Goal: Find contact information: Find contact information

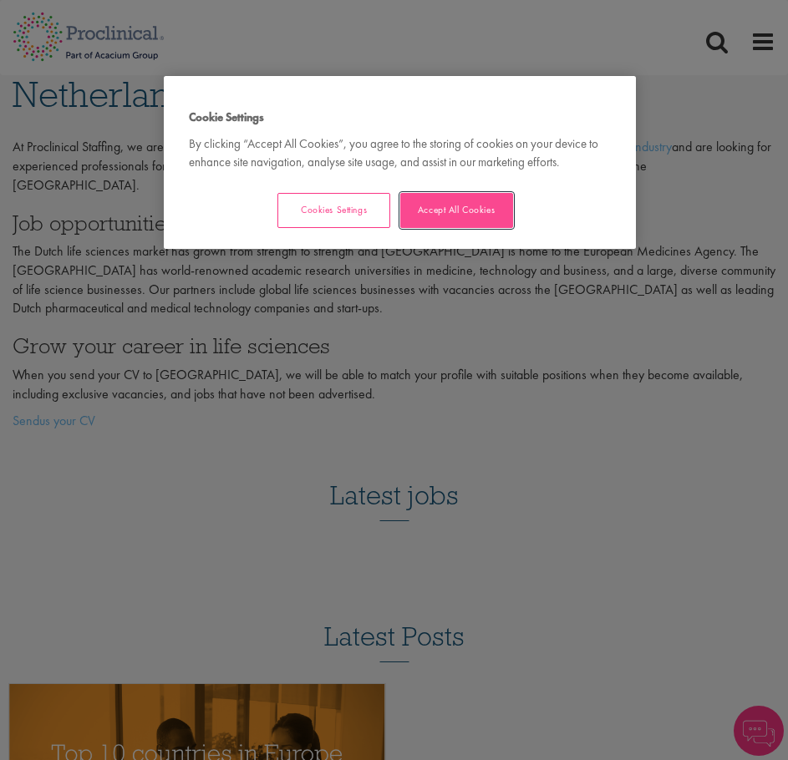
drag, startPoint x: 445, startPoint y: 208, endPoint x: 437, endPoint y: 212, distance: 8.6
click at [445, 208] on button "Accept All Cookies" at bounding box center [456, 210] width 113 height 35
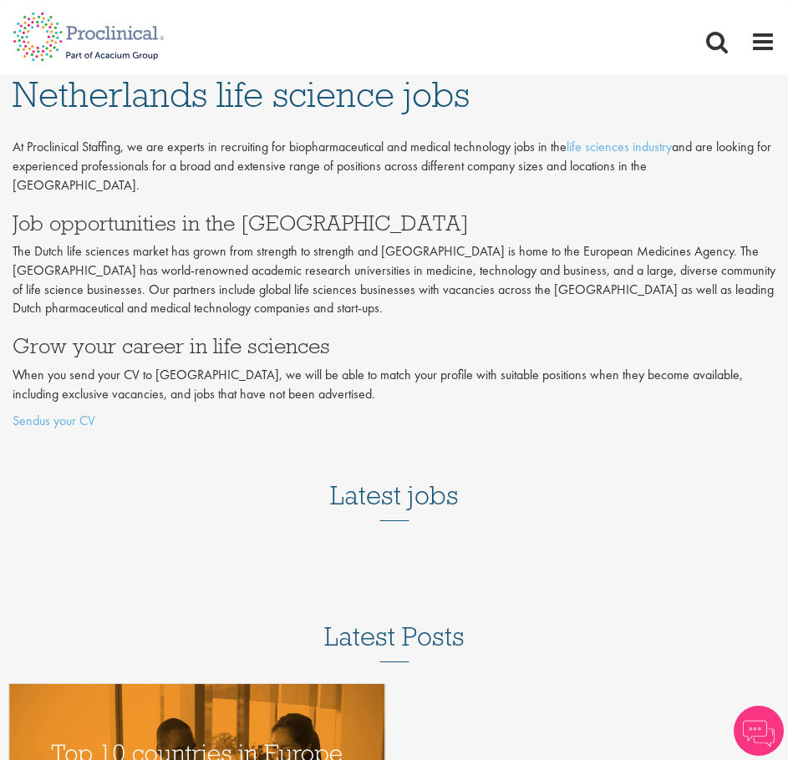
click at [404, 234] on div "Accept All Cookies" at bounding box center [505, 214] width 211 height 43
click at [396, 246] on p "The Dutch life sciences market has grown from strength to strength and Amsterda…" at bounding box center [394, 280] width 763 height 76
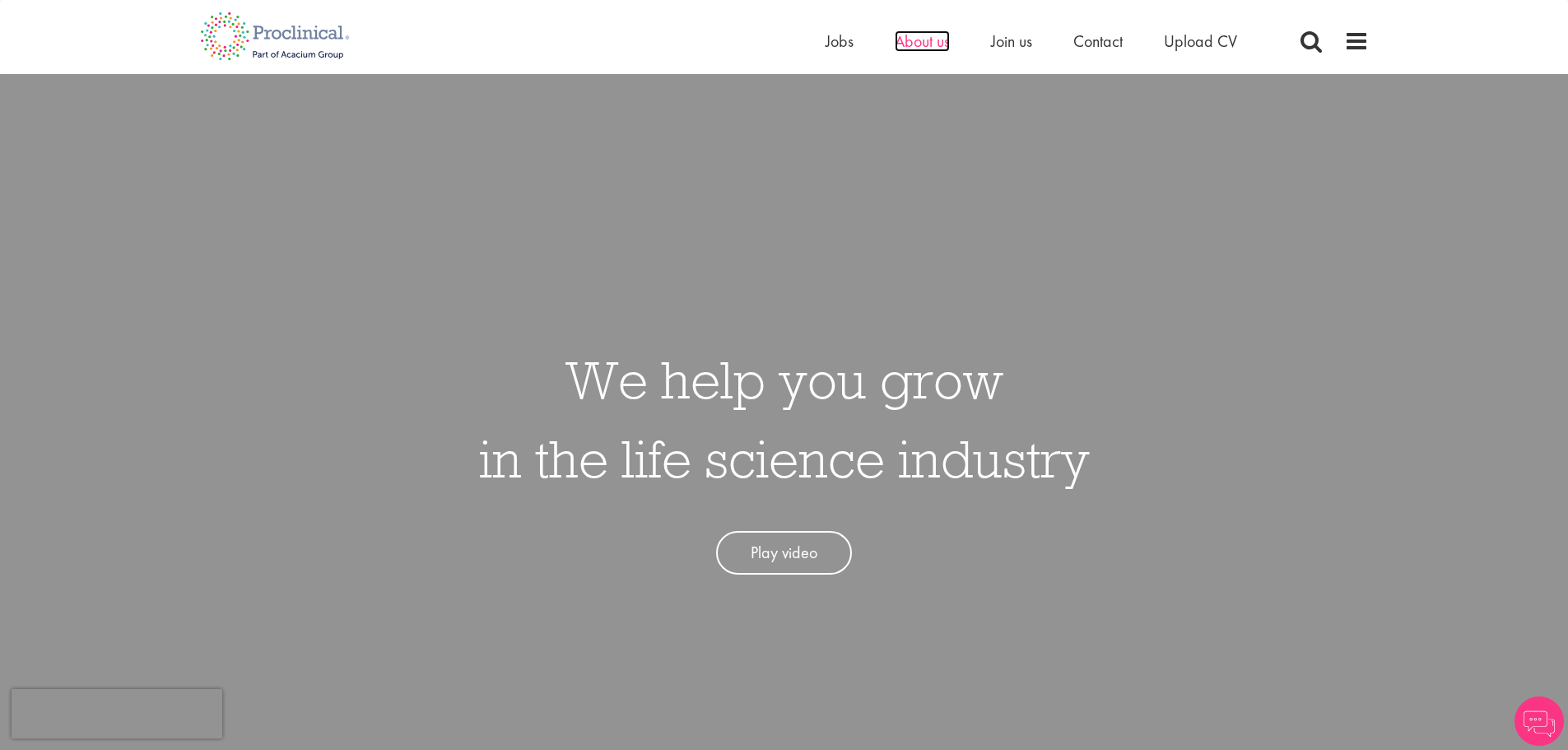
click at [934, 50] on span "About us" at bounding box center [922, 41] width 55 height 22
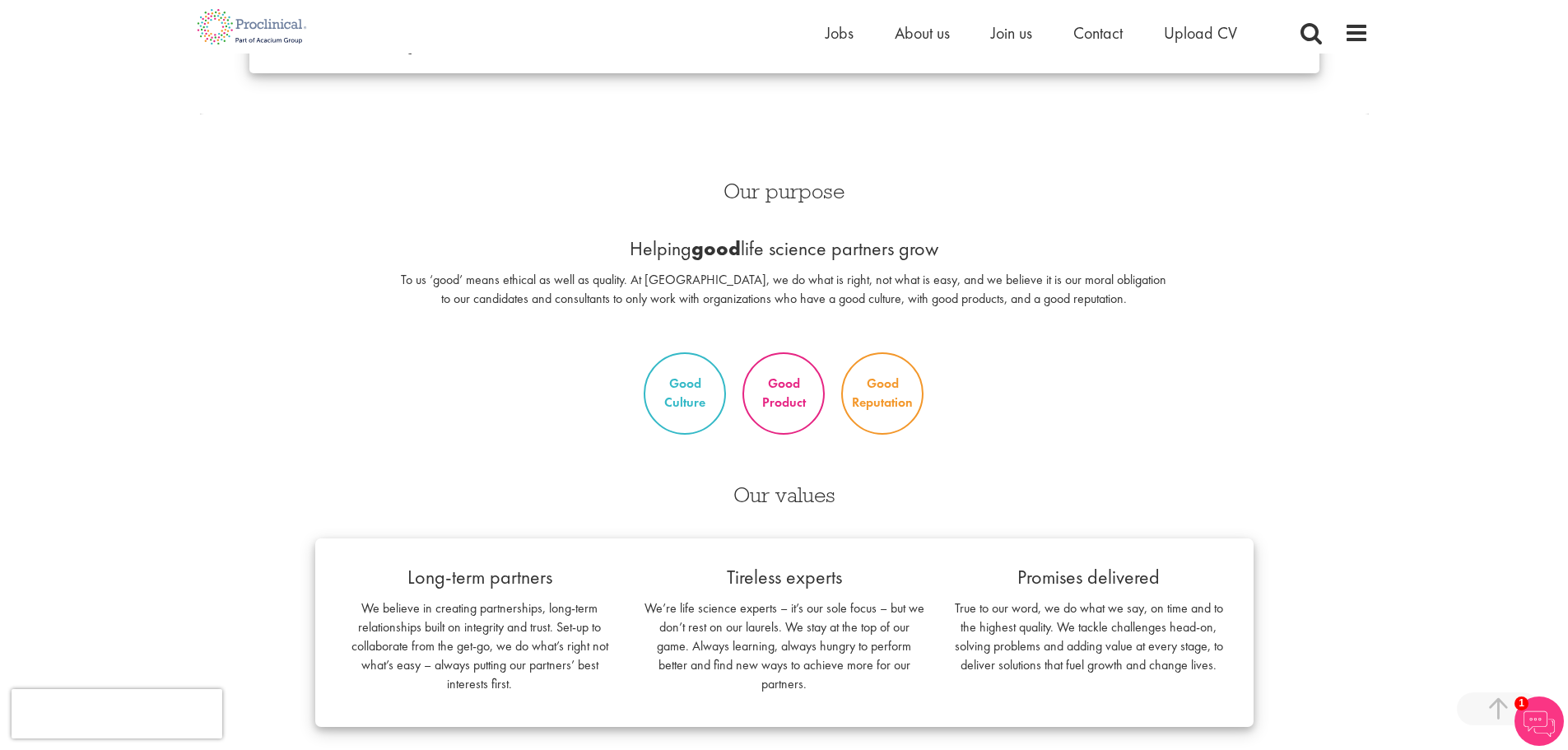
scroll to position [677, 0]
click at [1341, 34] on div "Home Jobs About us Join us Contact Upload CV" at bounding box center [1097, 36] width 544 height 33
click at [1354, 31] on span at bounding box center [1356, 33] width 25 height 25
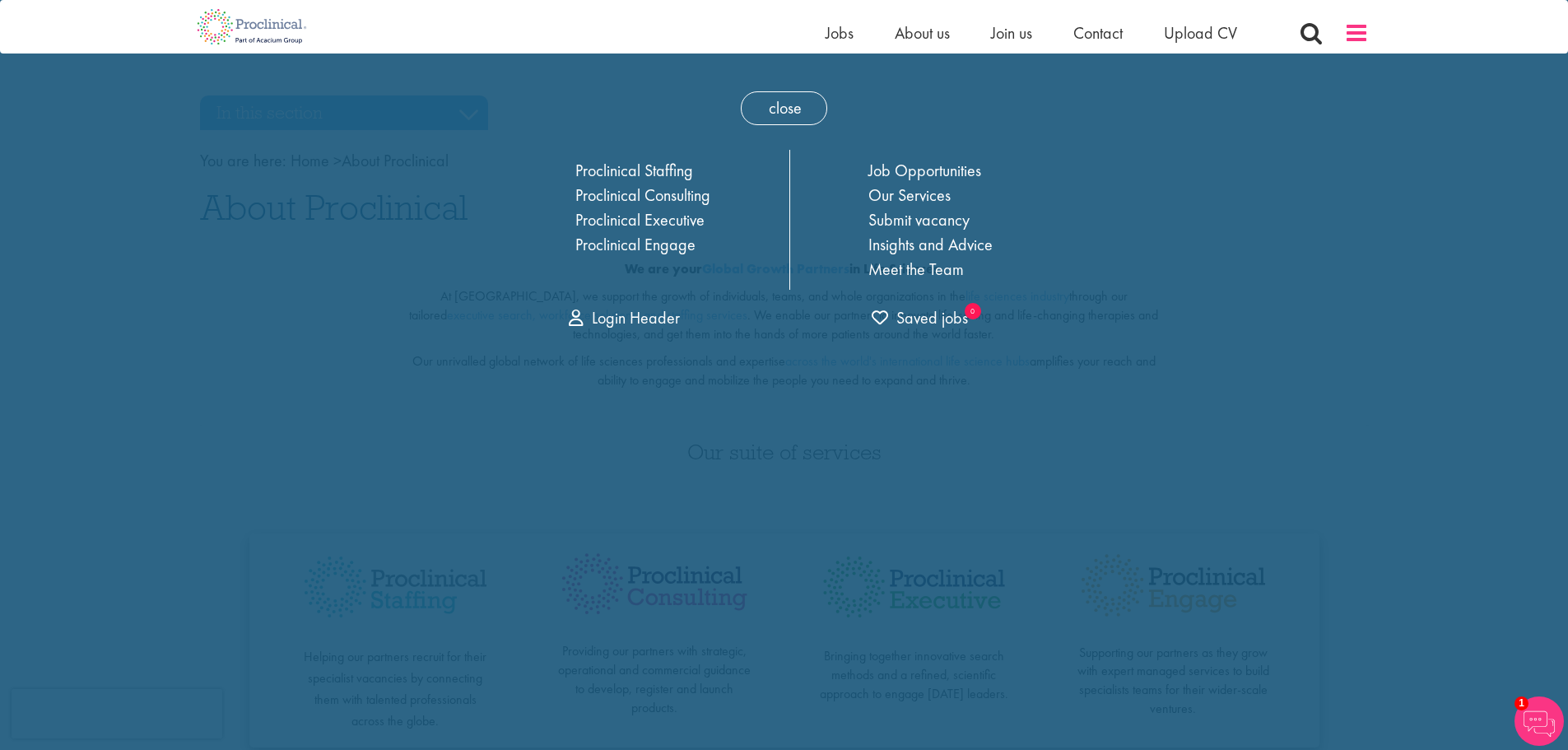
scroll to position [0, 0]
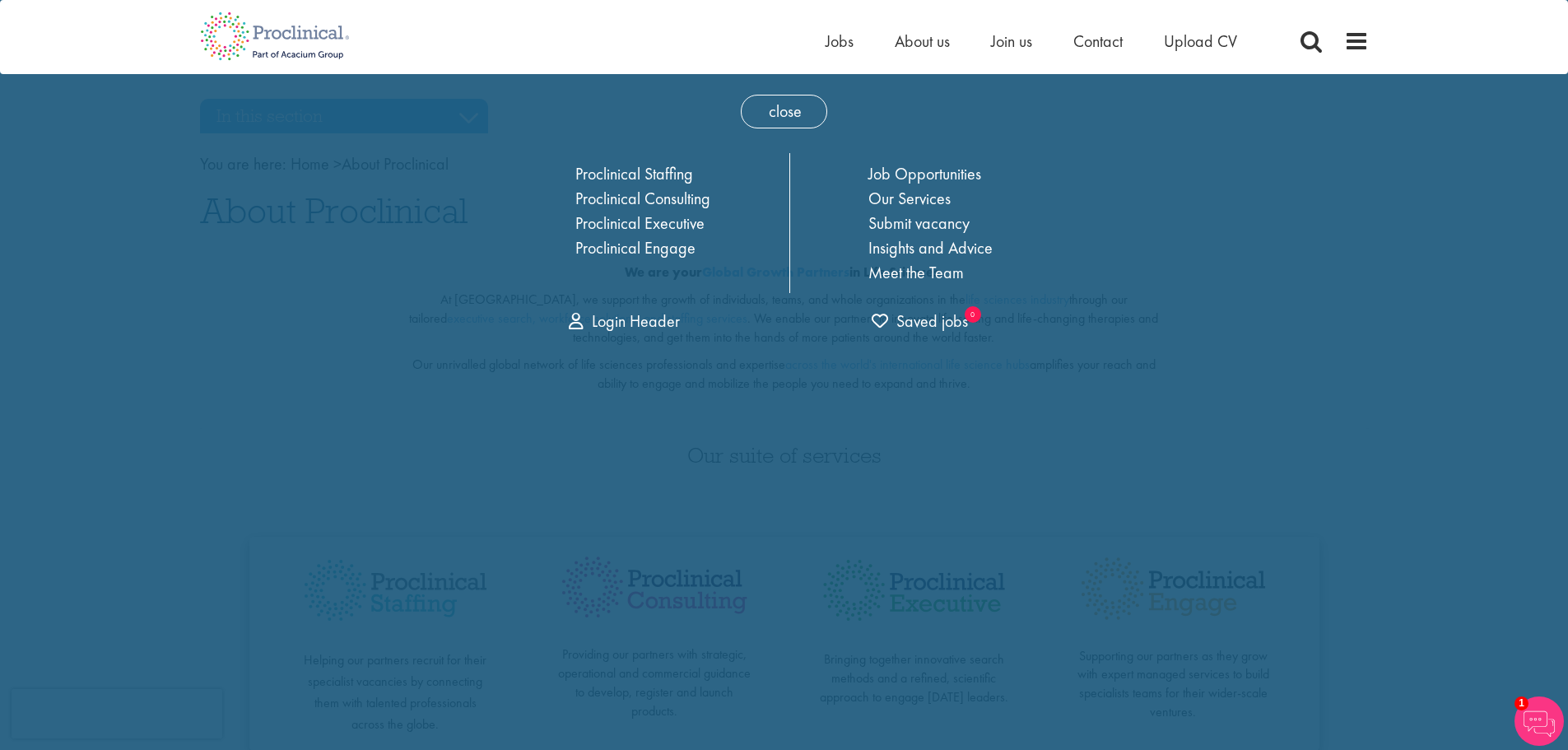
click at [1348, 39] on span at bounding box center [1356, 40] width 25 height 25
click at [1360, 52] on span at bounding box center [1356, 40] width 25 height 25
click at [713, 68] on nav "Home Jobs About us Join us Contact Upload CV" at bounding box center [784, 36] width 1568 height 74
click at [1089, 37] on span "Contact" at bounding box center [1098, 41] width 49 height 22
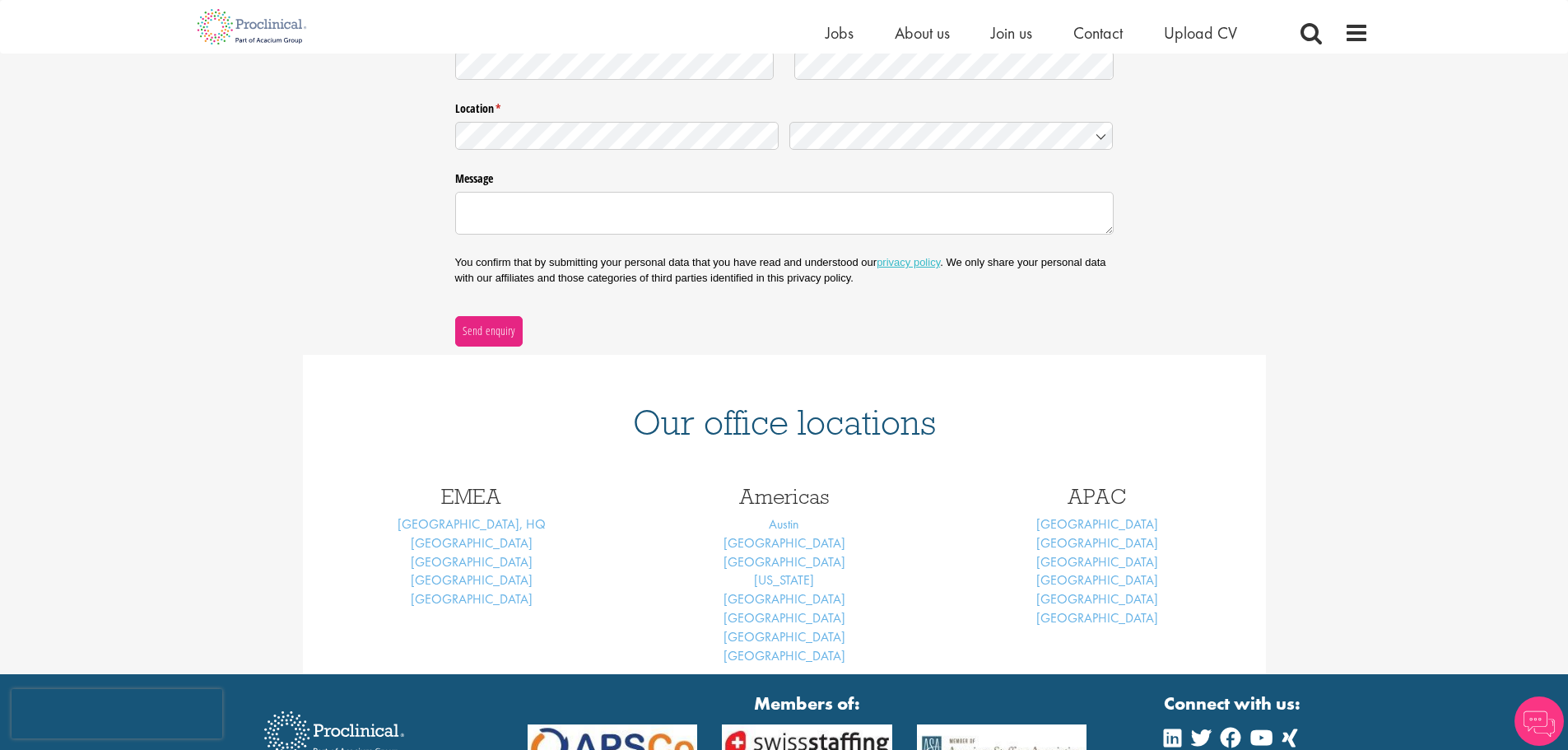
scroll to position [412, 0]
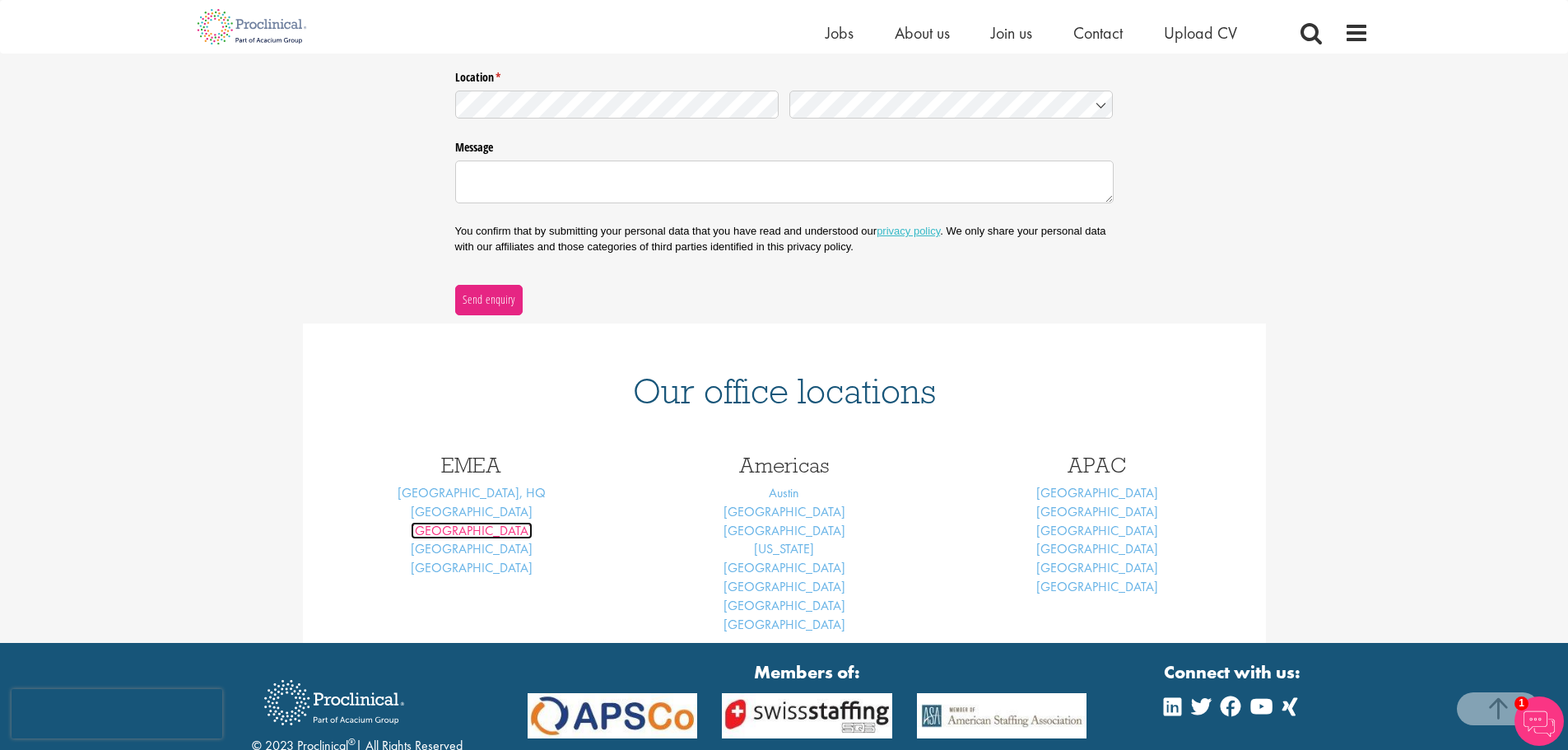
click at [484, 533] on link "Brussels" at bounding box center [472, 531] width 122 height 18
